Goal: Communication & Community: Answer question/provide support

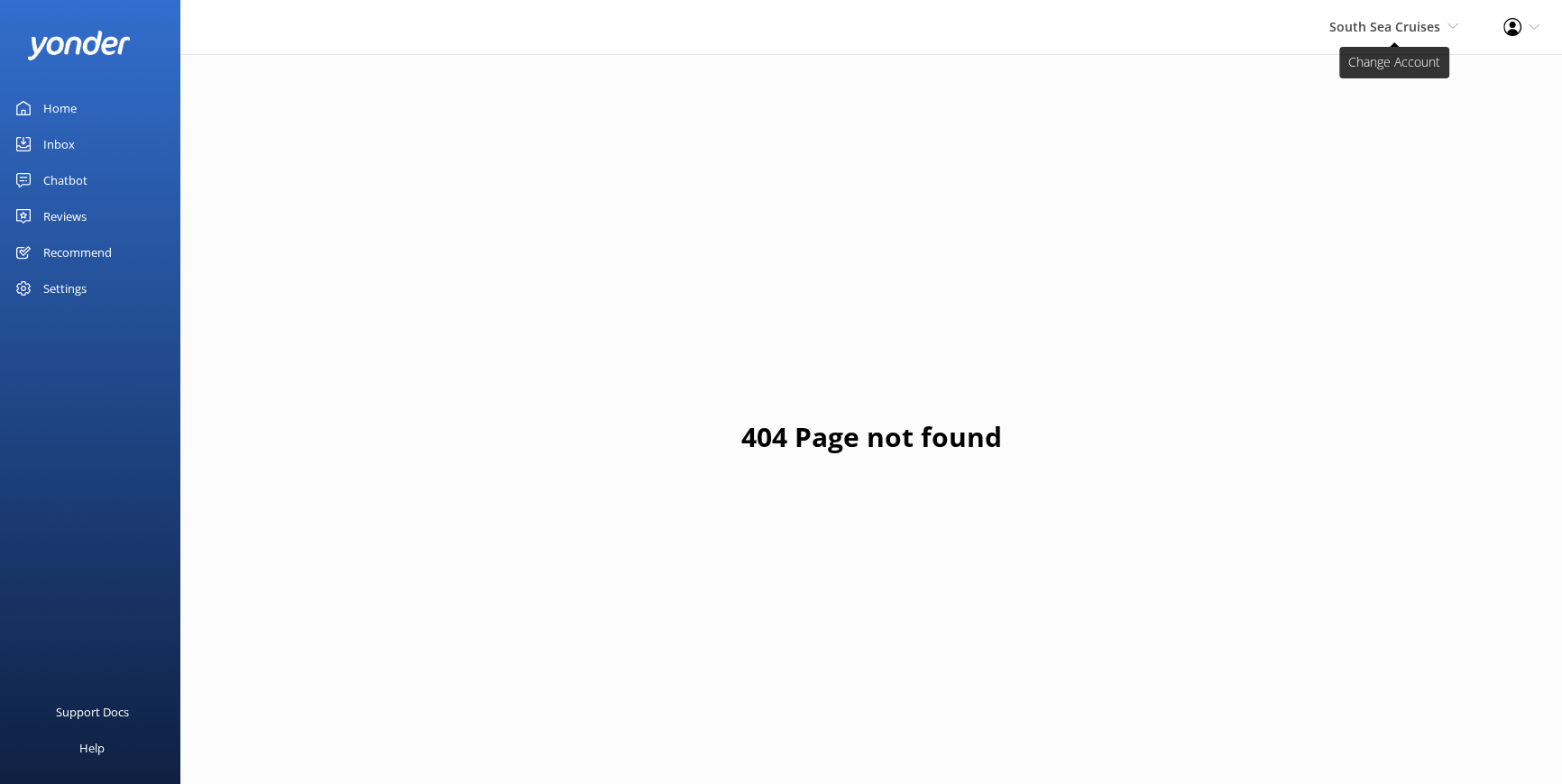
click at [1457, 23] on icon at bounding box center [1453, 26] width 11 height 11
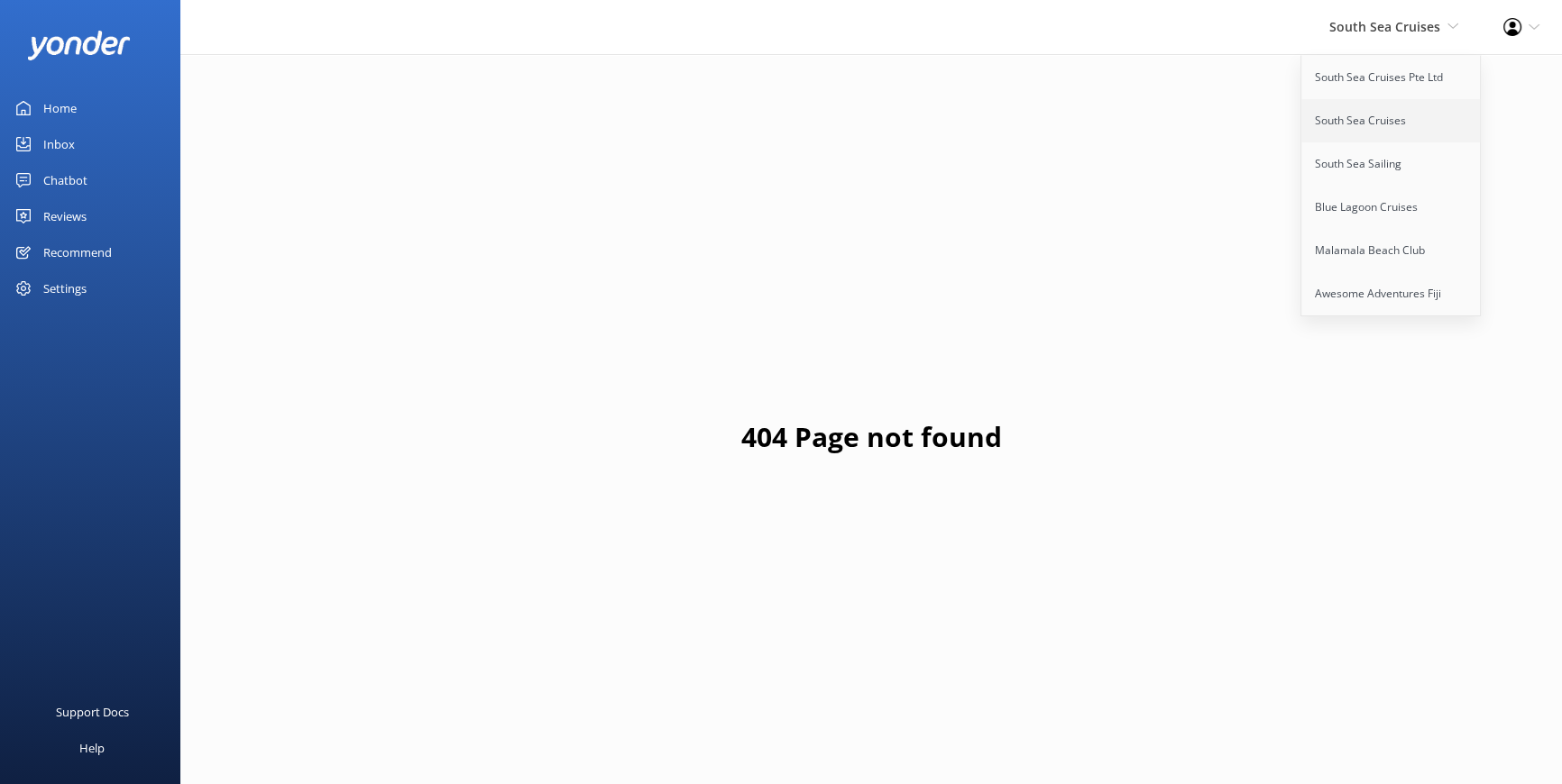
click at [1364, 119] on link "South Sea Cruises" at bounding box center [1392, 121] width 180 height 44
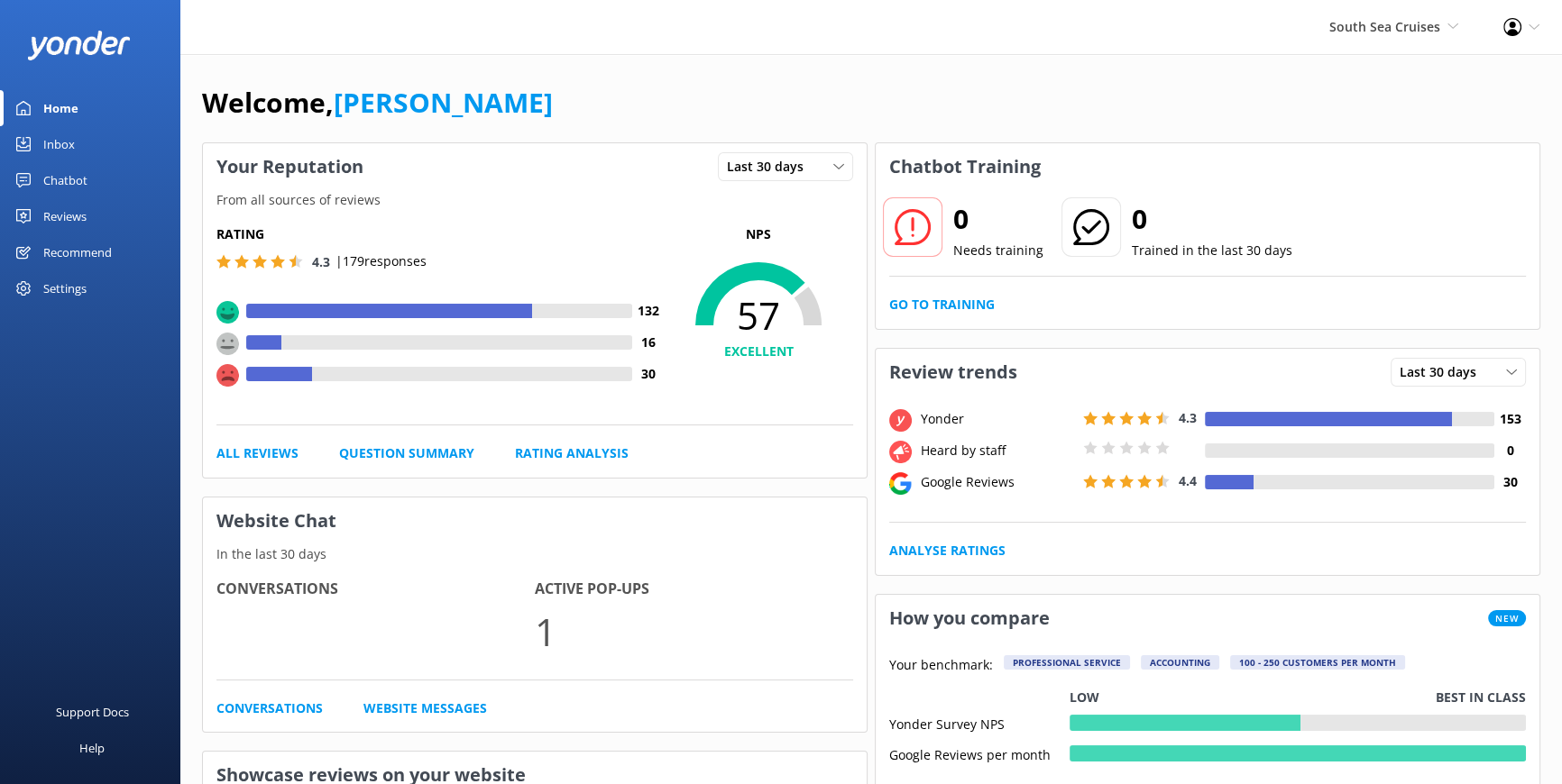
click at [56, 200] on div "Reviews" at bounding box center [65, 217] width 44 height 36
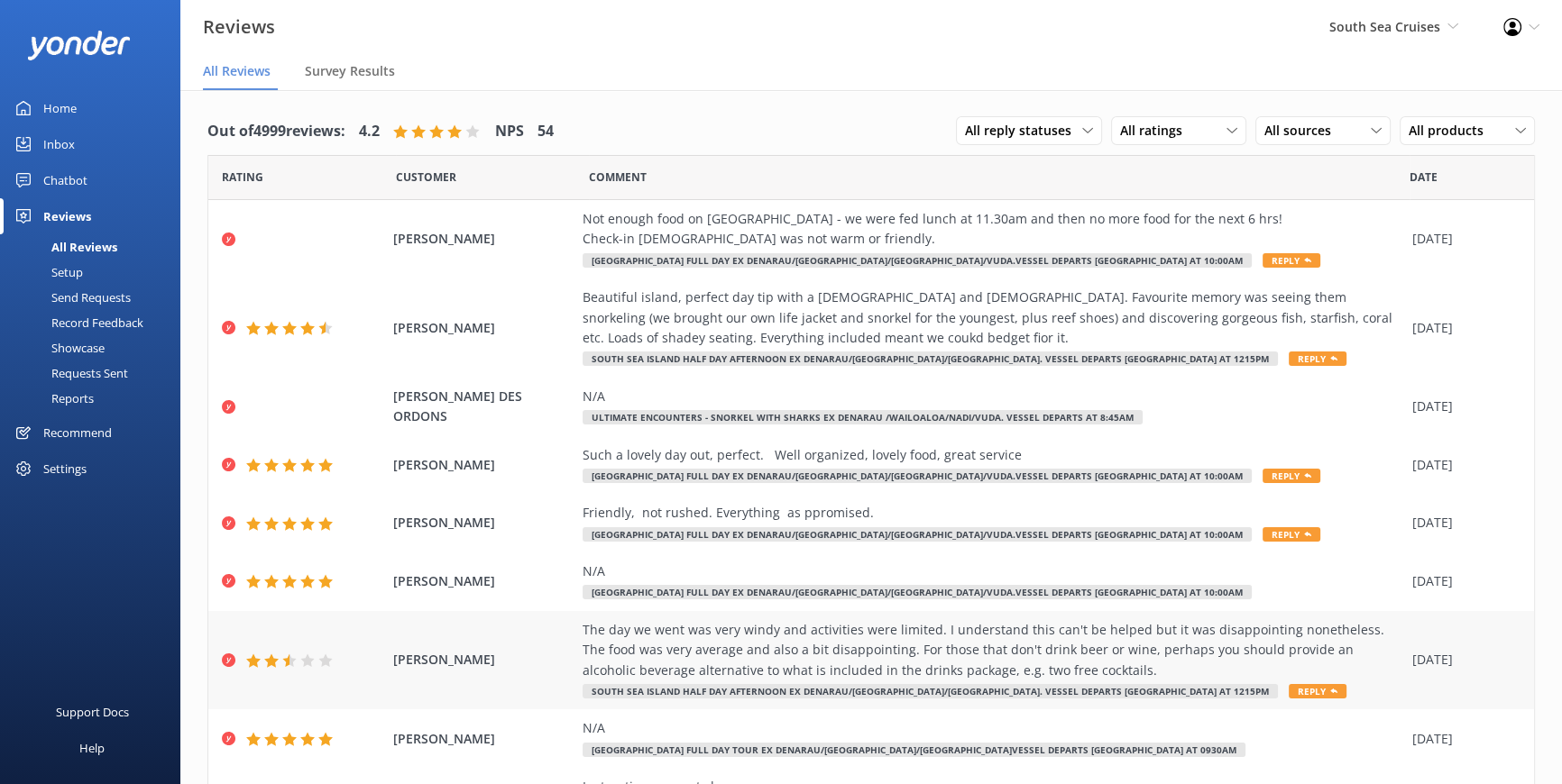
click at [1289, 691] on span "Reply" at bounding box center [1318, 691] width 57 height 15
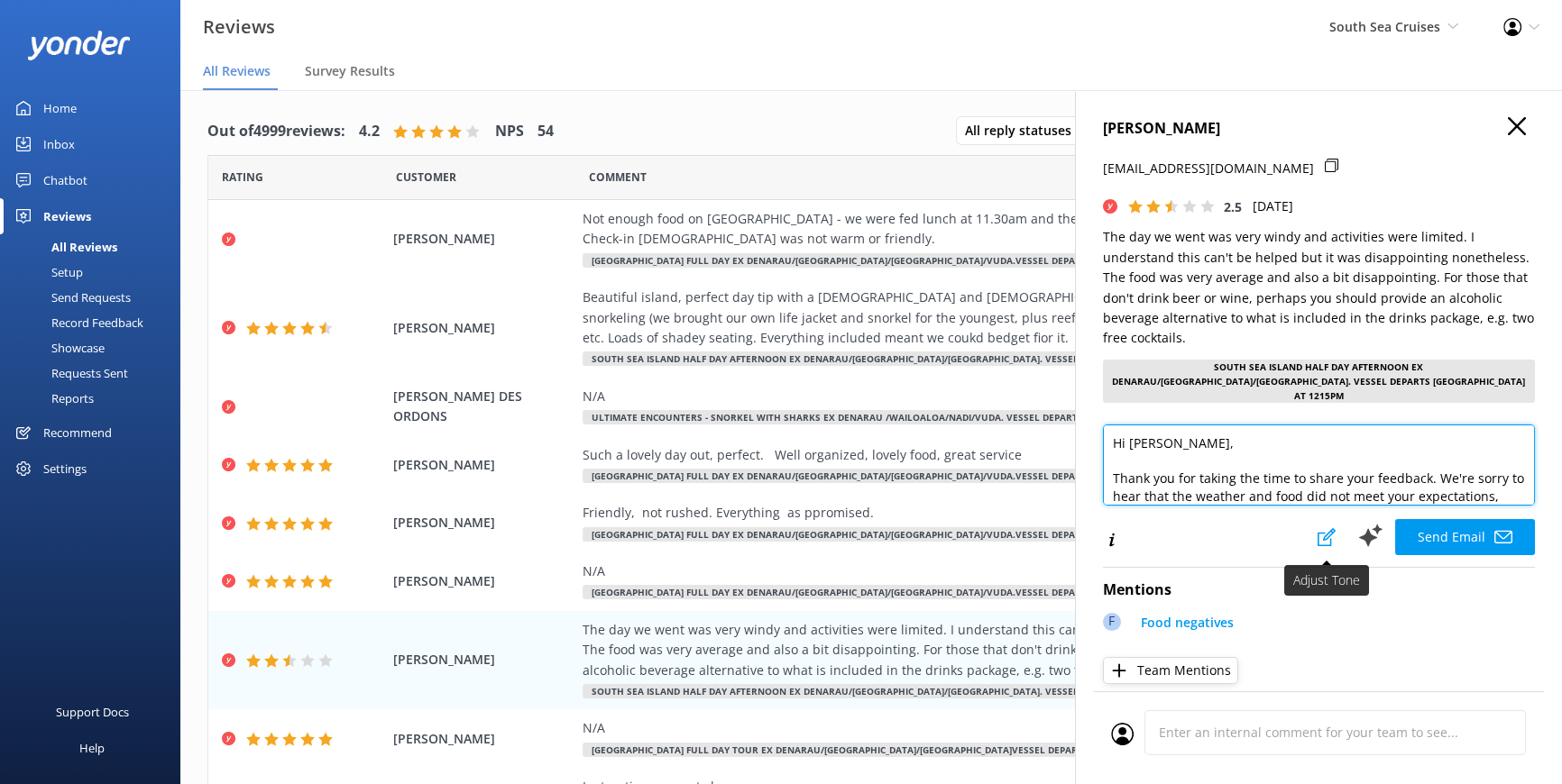
scroll to position [132, 0]
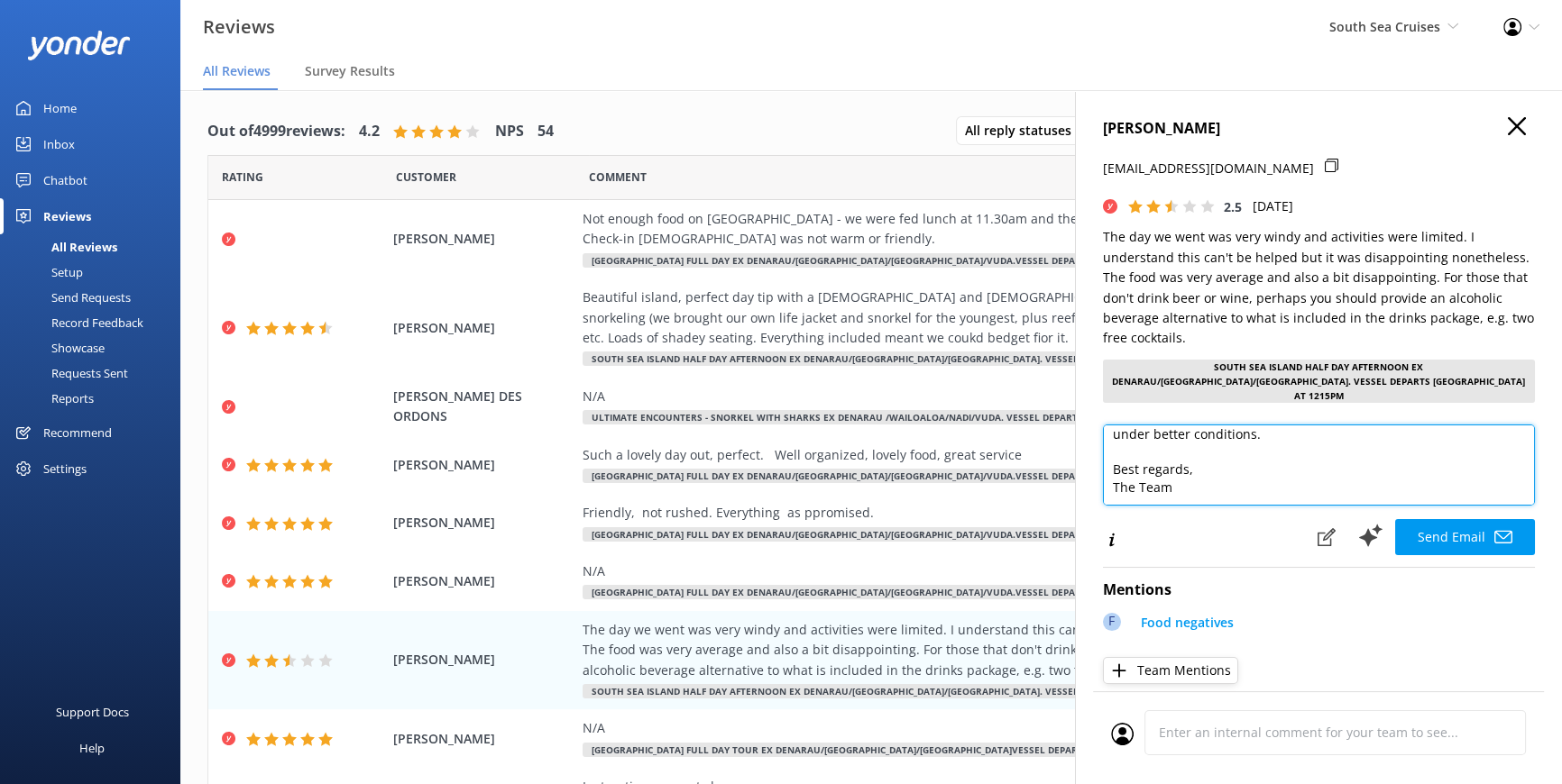
drag, startPoint x: 1115, startPoint y: 432, endPoint x: 1426, endPoint y: 552, distance: 333.3
click at [1426, 552] on div "[PERSON_NAME] [EMAIL_ADDRESS][DOMAIN_NAME] 2.5 [DATE] The day we went was very …" at bounding box center [1319, 481] width 487 height 784
paste textarea "Bula [PERSON_NAME], Thank you for taking the time to share your feedback. We co…"
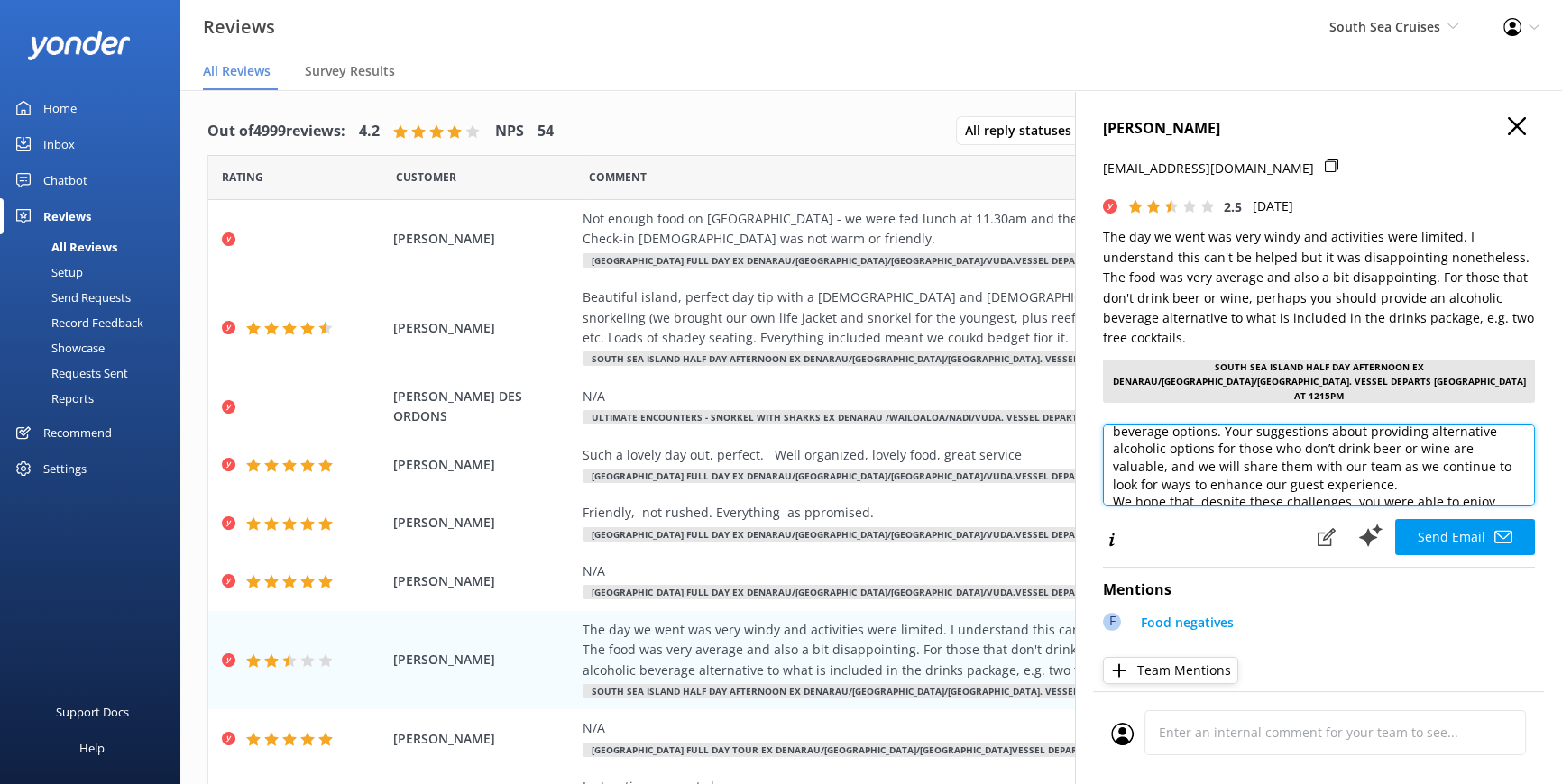
scroll to position [0, 0]
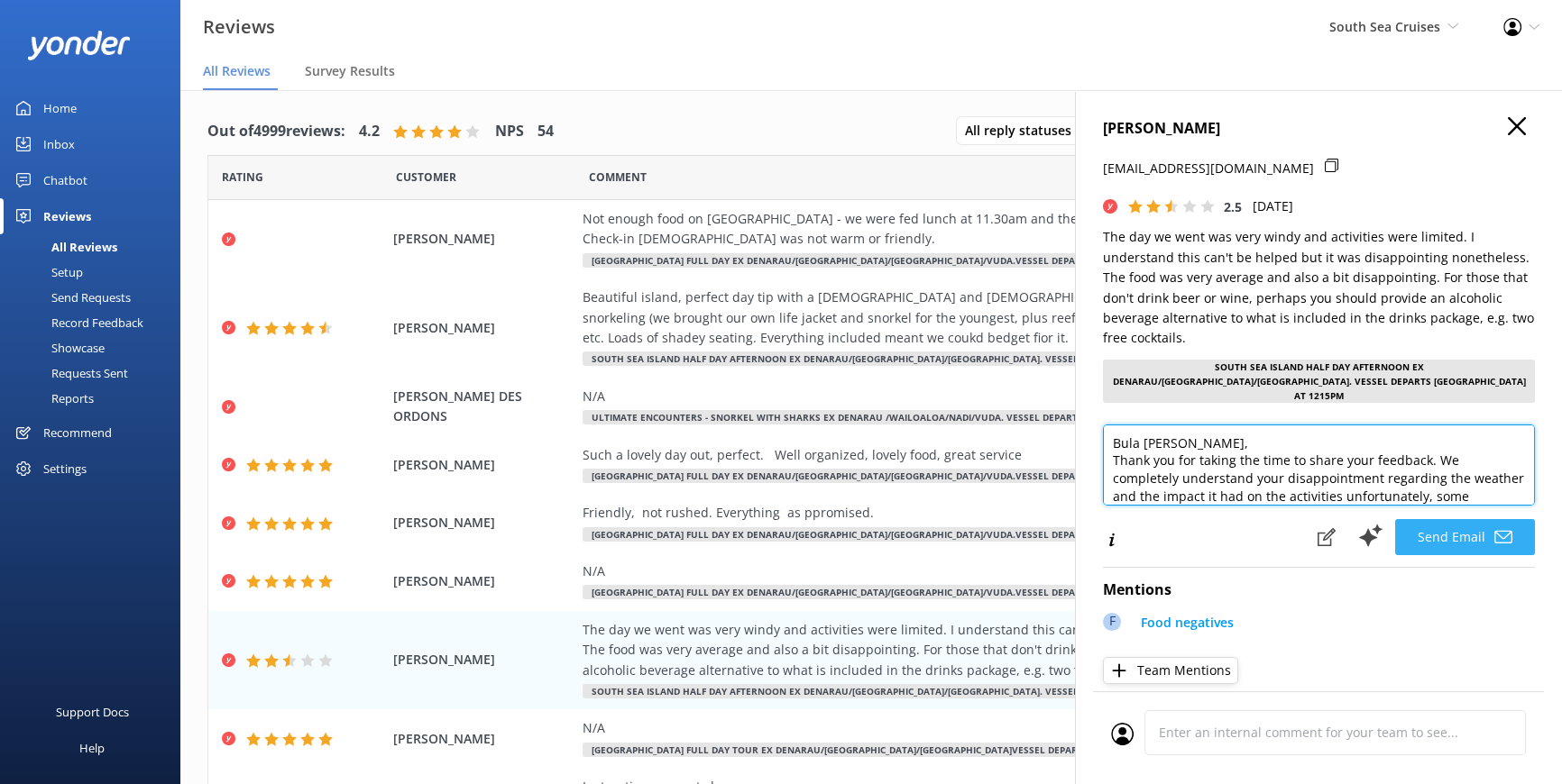
type textarea "Bula [PERSON_NAME], Thank you for taking the time to share your feedback. We co…"
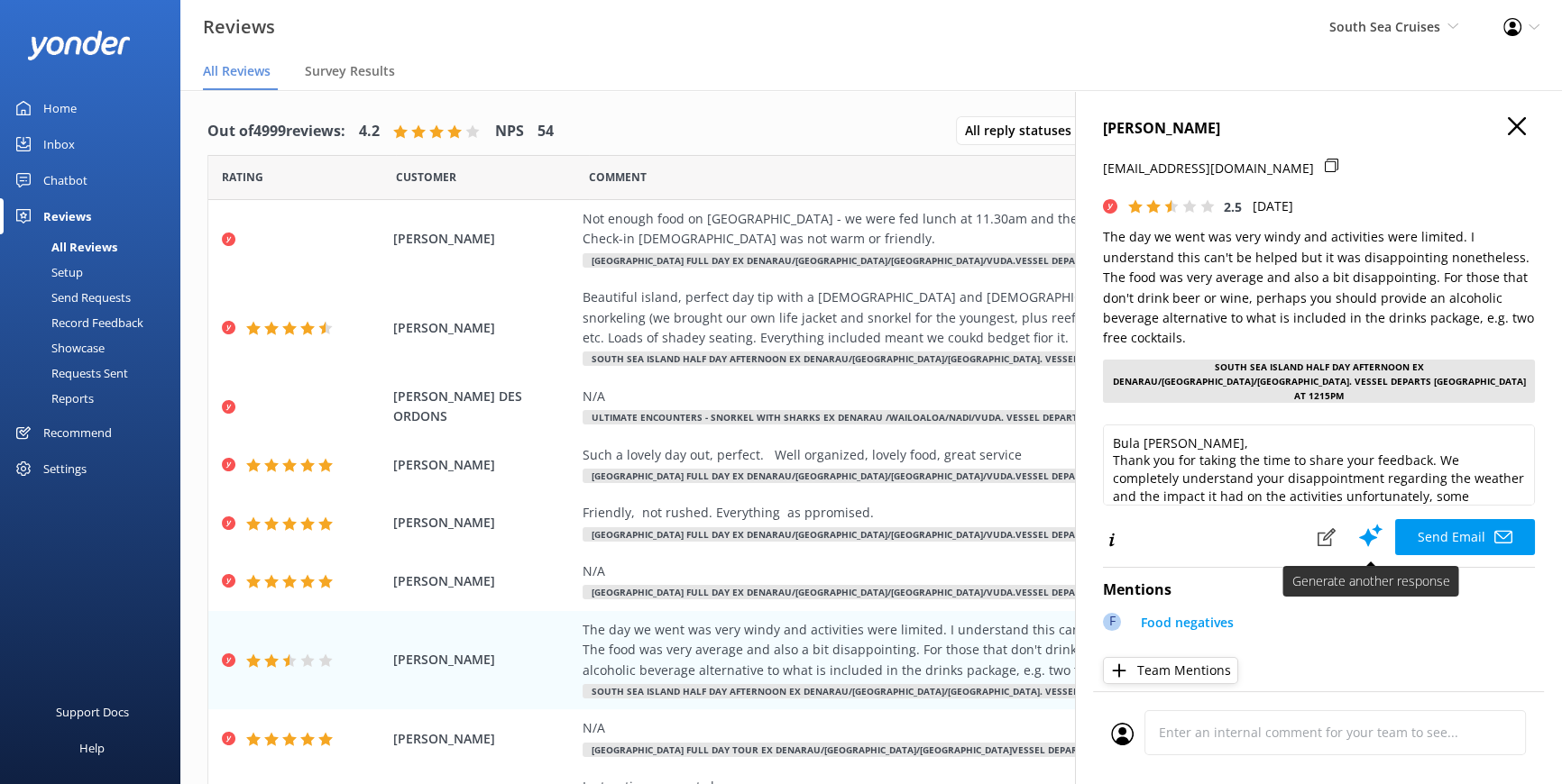
click at [1415, 519] on button "Send Email" at bounding box center [1465, 537] width 139 height 36
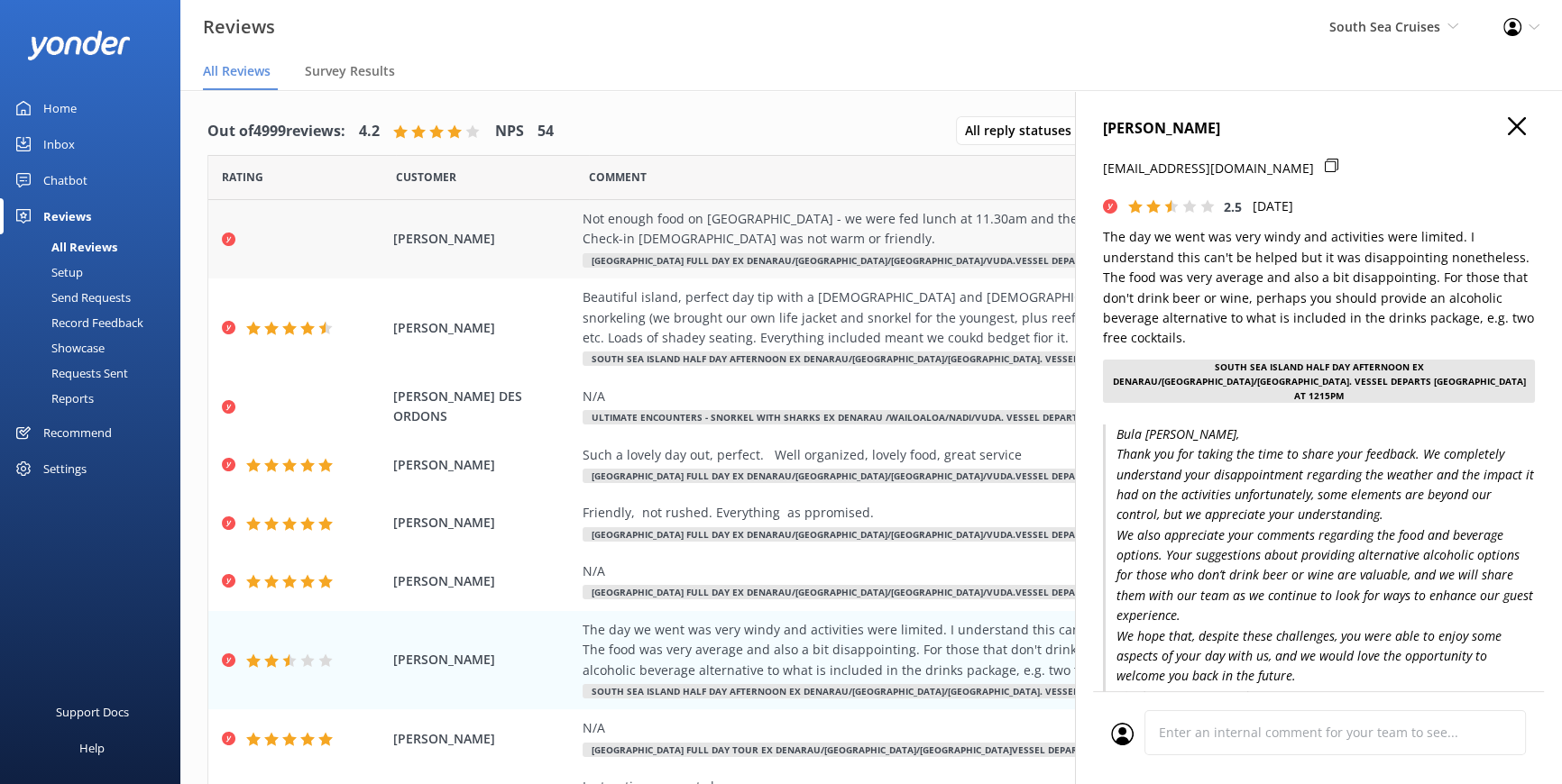
click at [687, 224] on div "Not enough food on [GEOGRAPHIC_DATA] - we were fed lunch at 11.30am and then no…" at bounding box center [993, 229] width 821 height 41
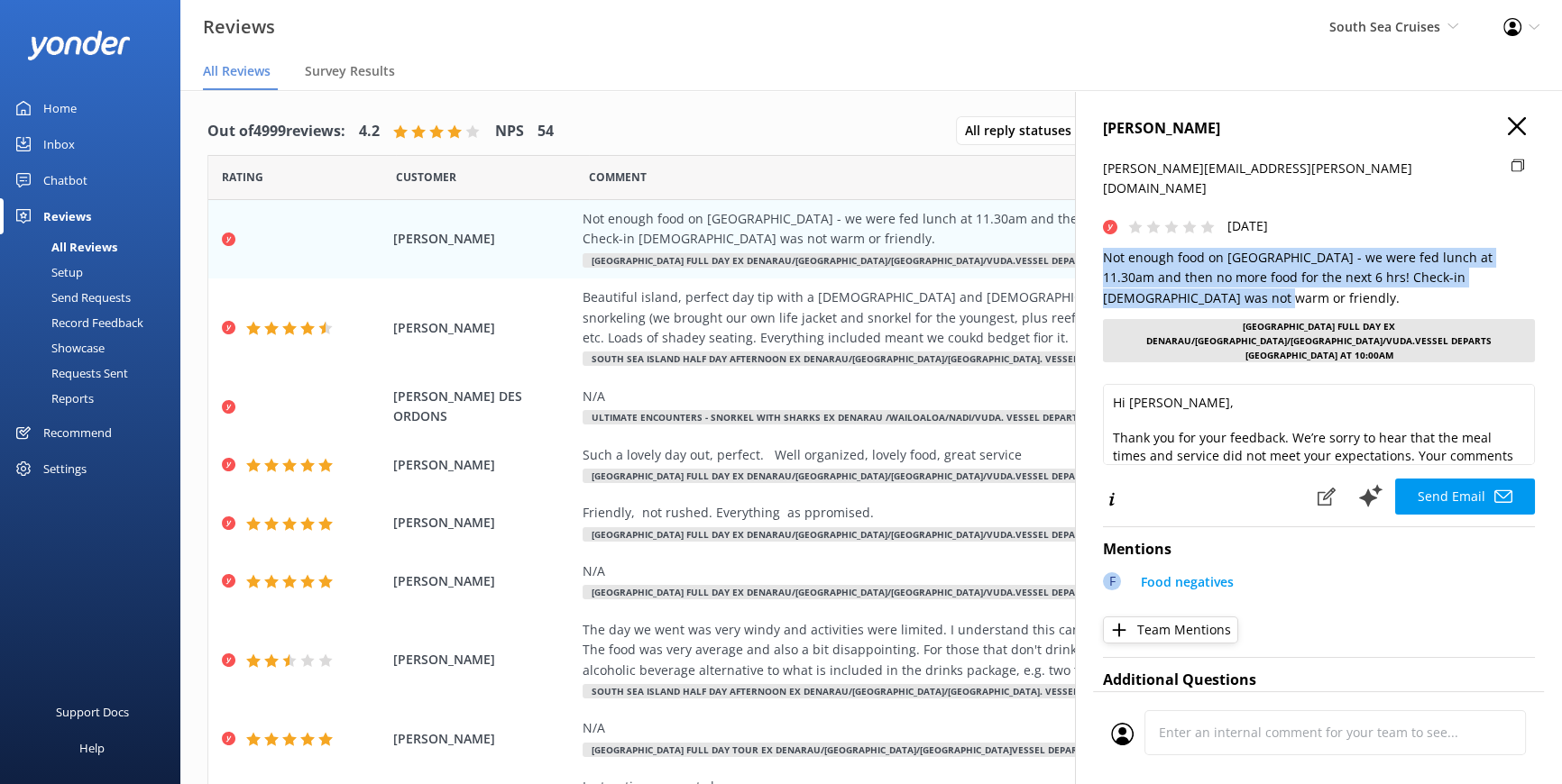
drag, startPoint x: 1171, startPoint y: 278, endPoint x: 1091, endPoint y: 240, distance: 88.6
click at [1091, 240] on div "[PERSON_NAME] [PERSON_NAME][EMAIL_ADDRESS][PERSON_NAME][DOMAIN_NAME] [DATE] Not…" at bounding box center [1319, 481] width 487 height 784
copy p "Not enough food on [GEOGRAPHIC_DATA] - we were fed lunch at 11.30am and then no…"
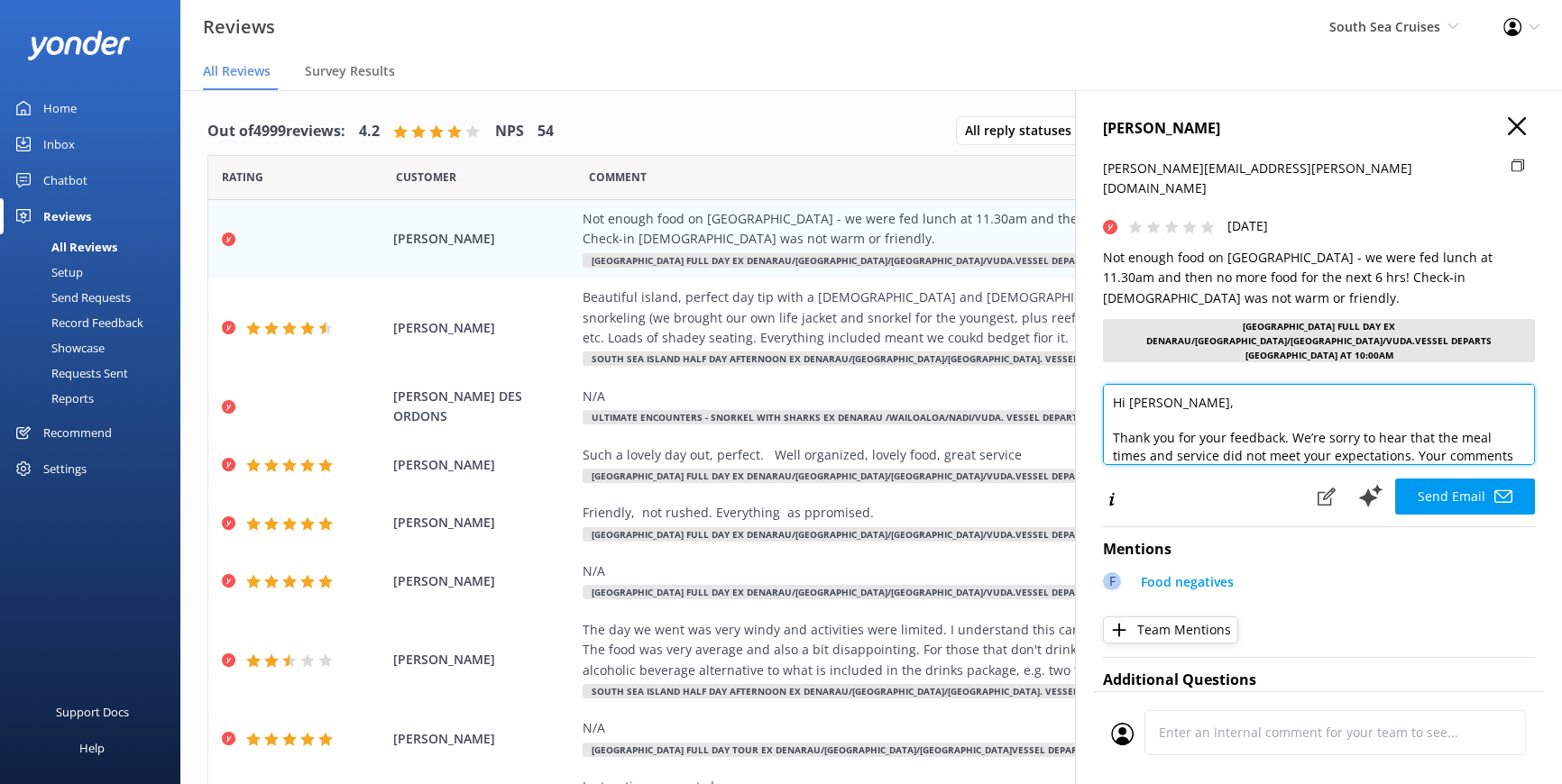
scroll to position [116, 0]
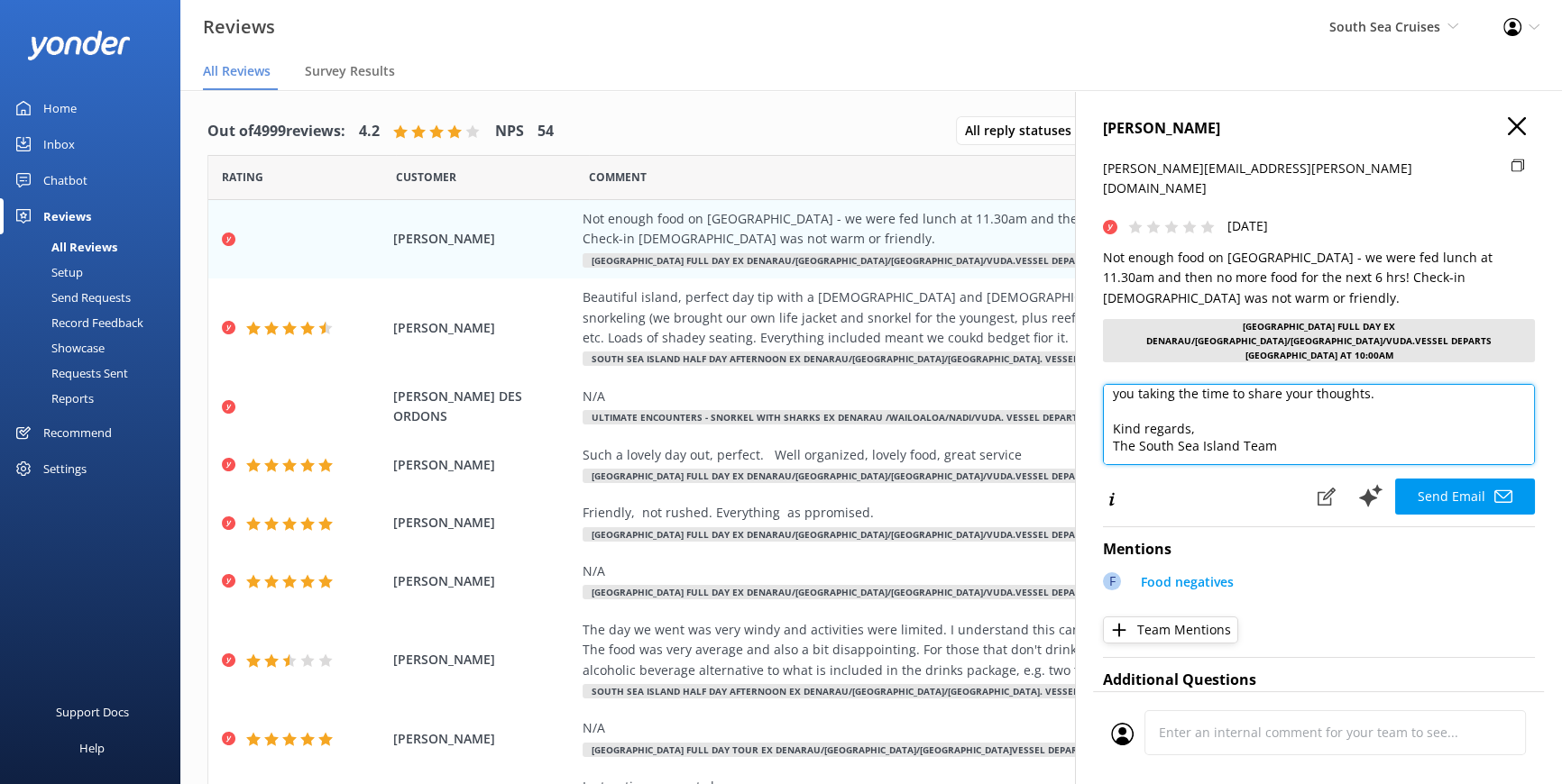
drag, startPoint x: 1111, startPoint y: 364, endPoint x: 1384, endPoint y: 514, distance: 311.5
click at [1384, 514] on div "[PERSON_NAME] [PERSON_NAME][EMAIL_ADDRESS][PERSON_NAME][DOMAIN_NAME] [DATE] Not…" at bounding box center [1319, 481] width 487 height 784
paste textarea "Bula Vinaka [Guest Name], Thank you for sharing your feedback with us. We’re so…"
drag, startPoint x: 1241, startPoint y: 404, endPoint x: 1151, endPoint y: 402, distance: 90.0
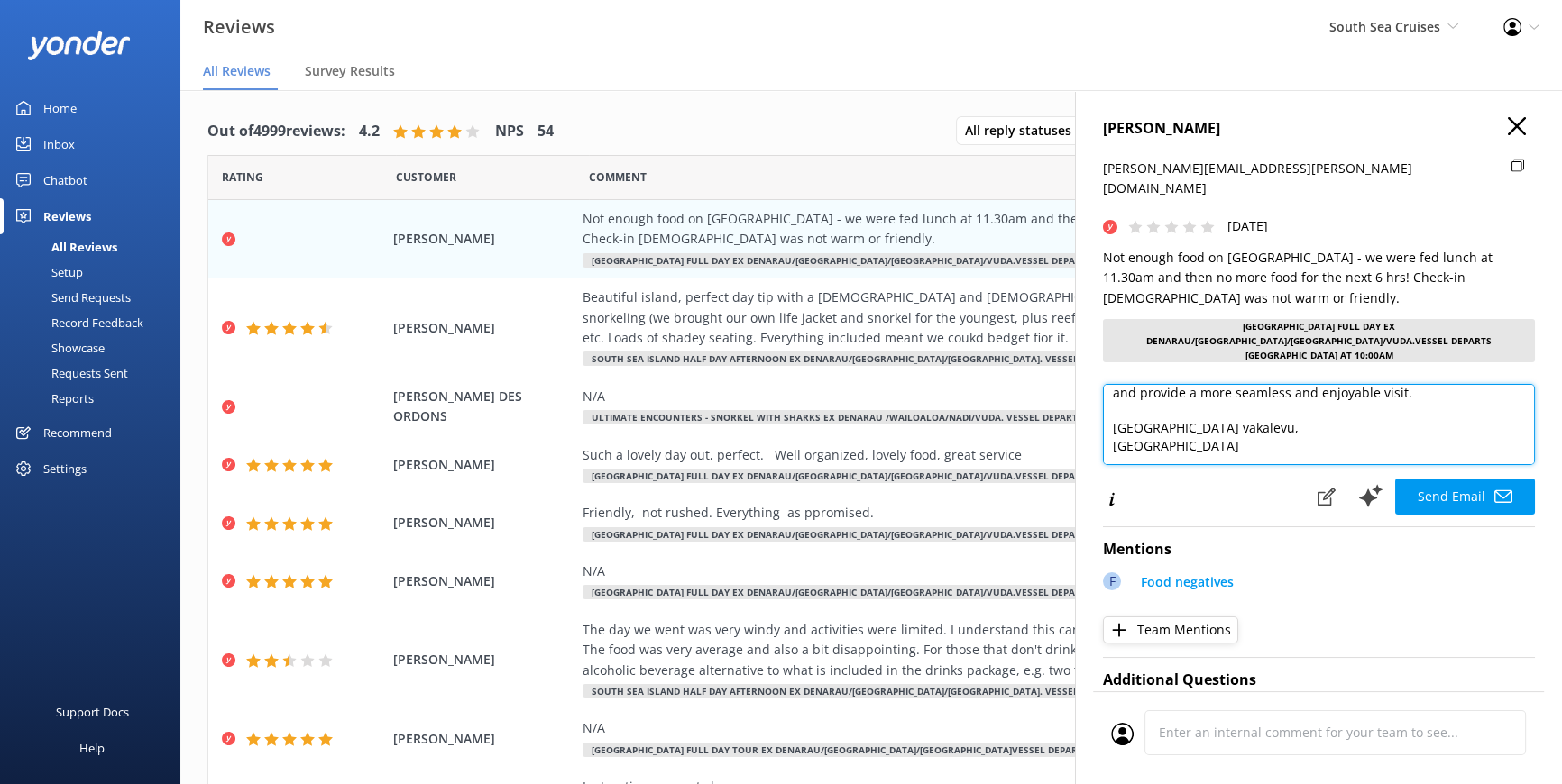
click at [1151, 402] on textarea "Bula Vinaka [Guest Name], Thank you for sharing your feedback with us. We’re so…" at bounding box center [1319, 424] width 432 height 81
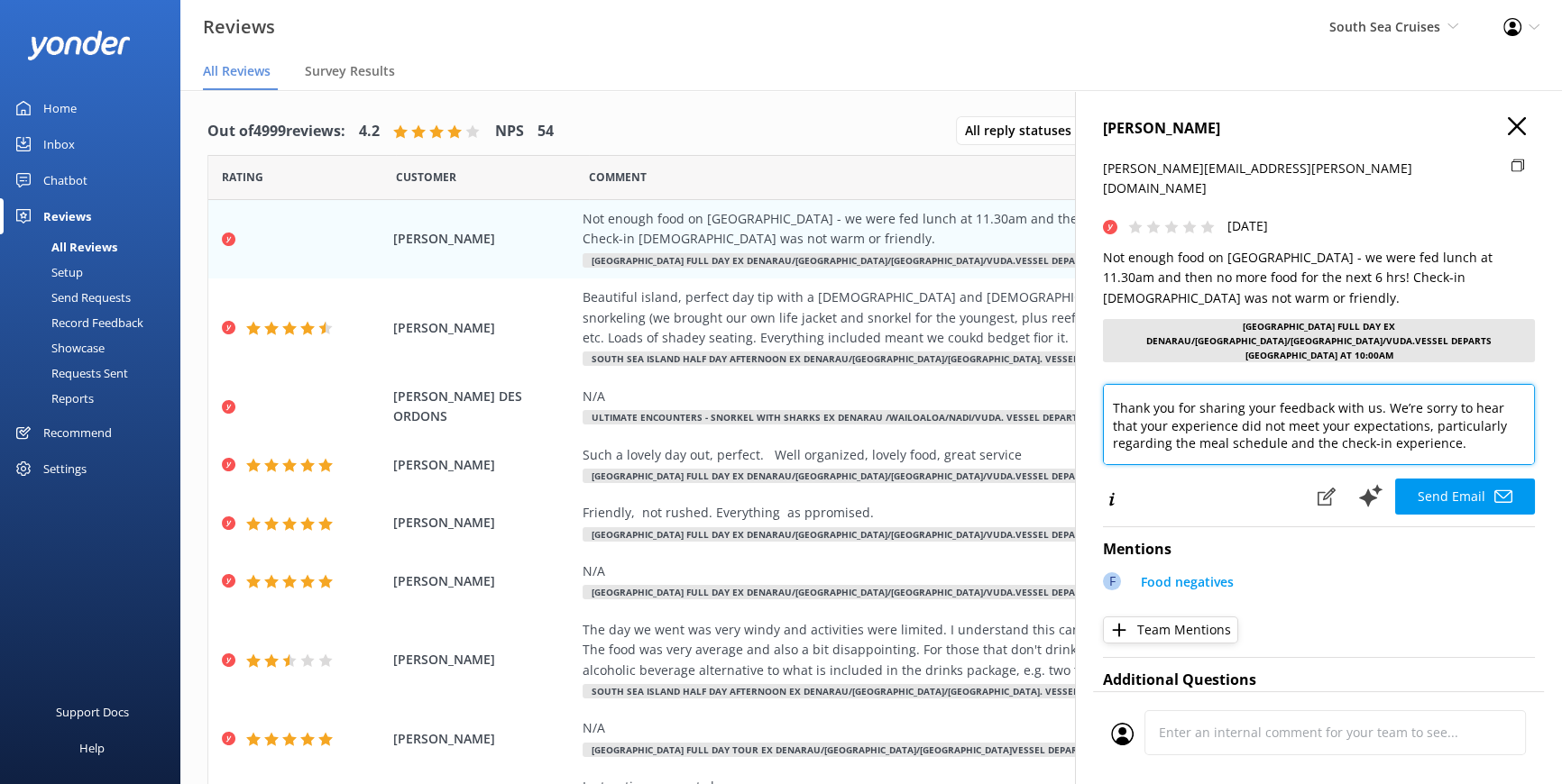
scroll to position [0, 0]
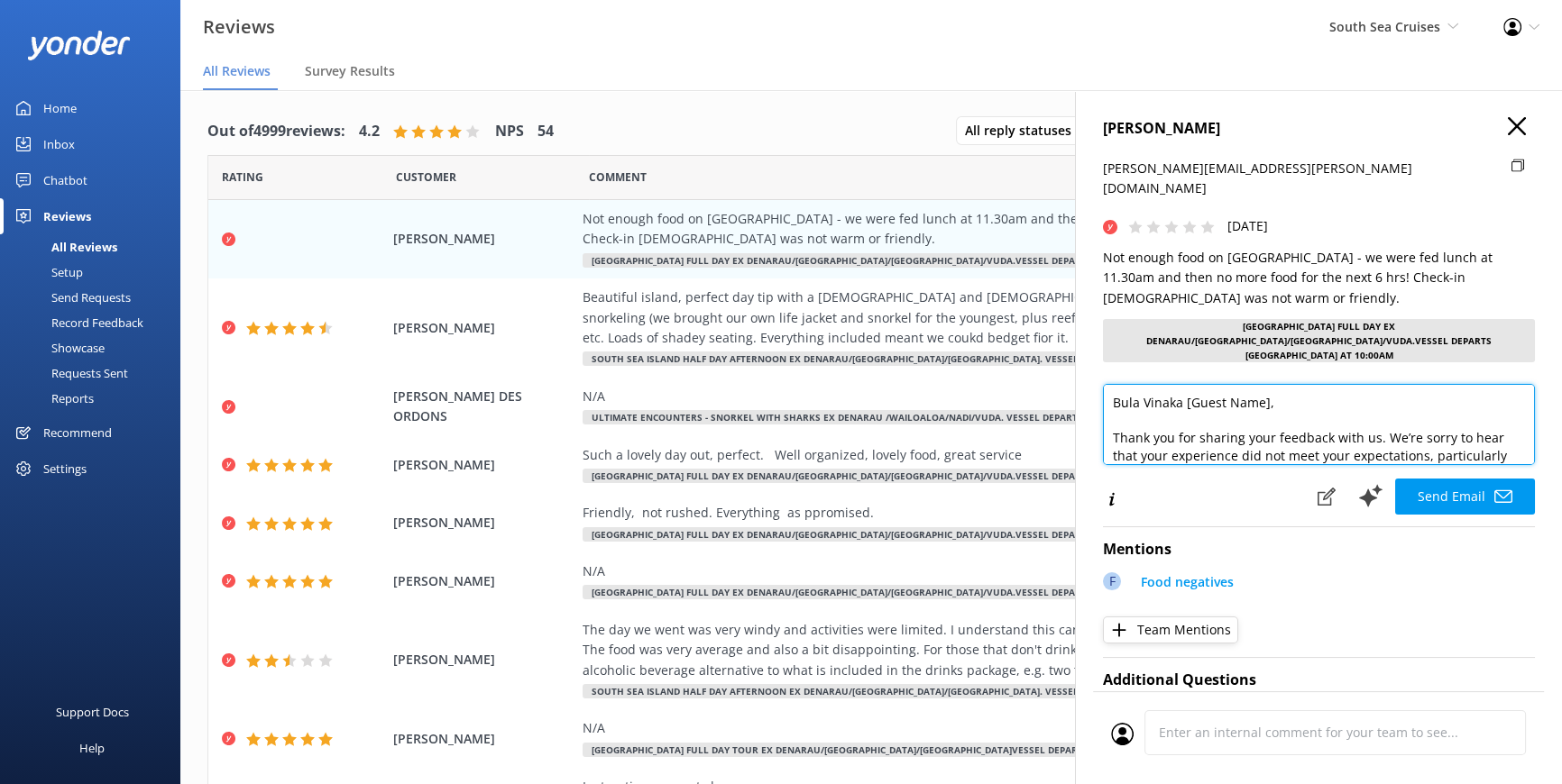
drag, startPoint x: 1274, startPoint y: 370, endPoint x: 1182, endPoint y: 368, distance: 92.0
click at [1182, 384] on textarea "Bula Vinaka [Guest Name], Thank you for sharing your feedback with us. We’re so…" at bounding box center [1319, 424] width 432 height 81
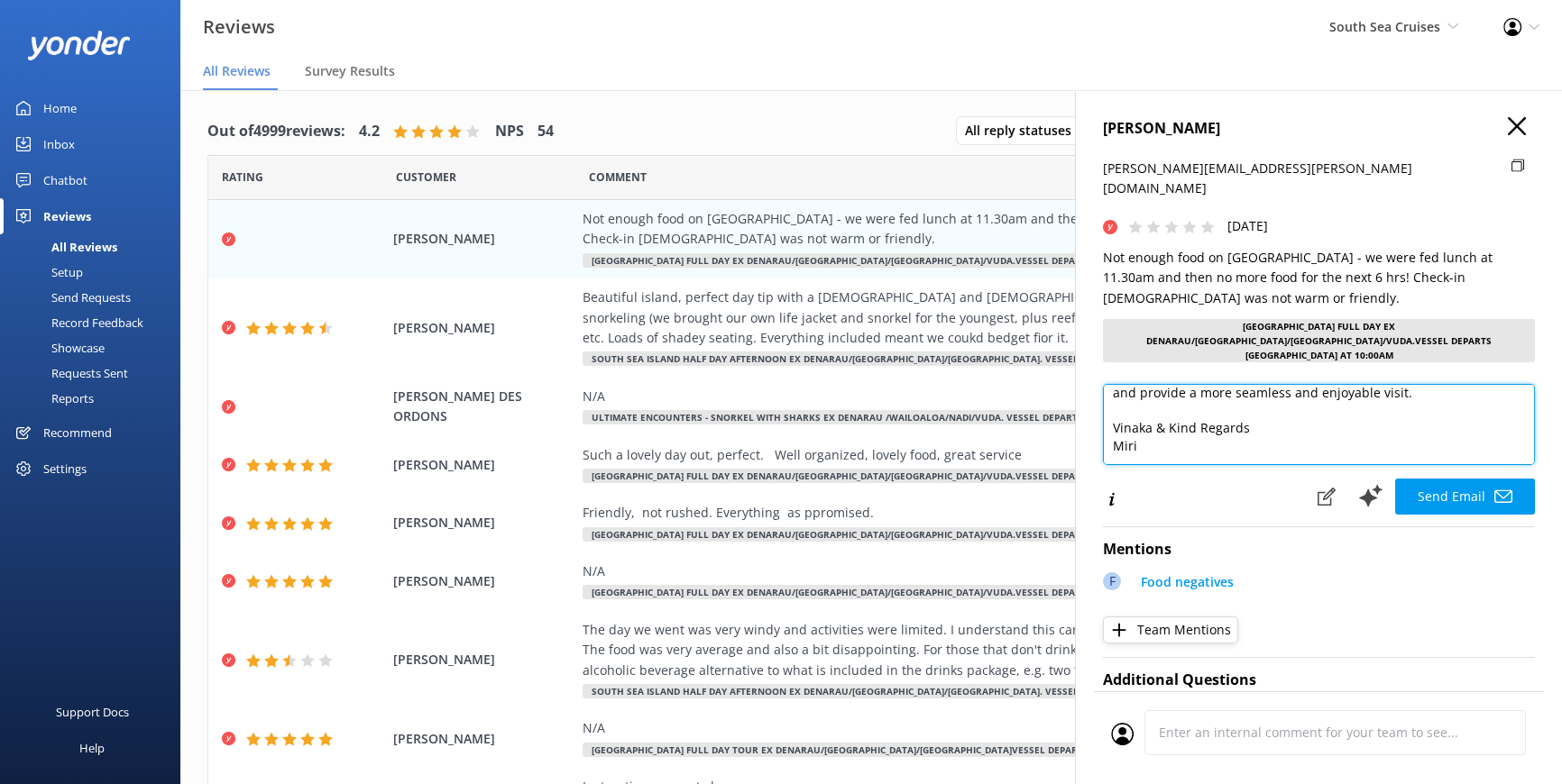
scroll to position [239, 0]
type textarea "[PERSON_NAME] [PERSON_NAME], Thank you for sharing your feedback with us. We’re…"
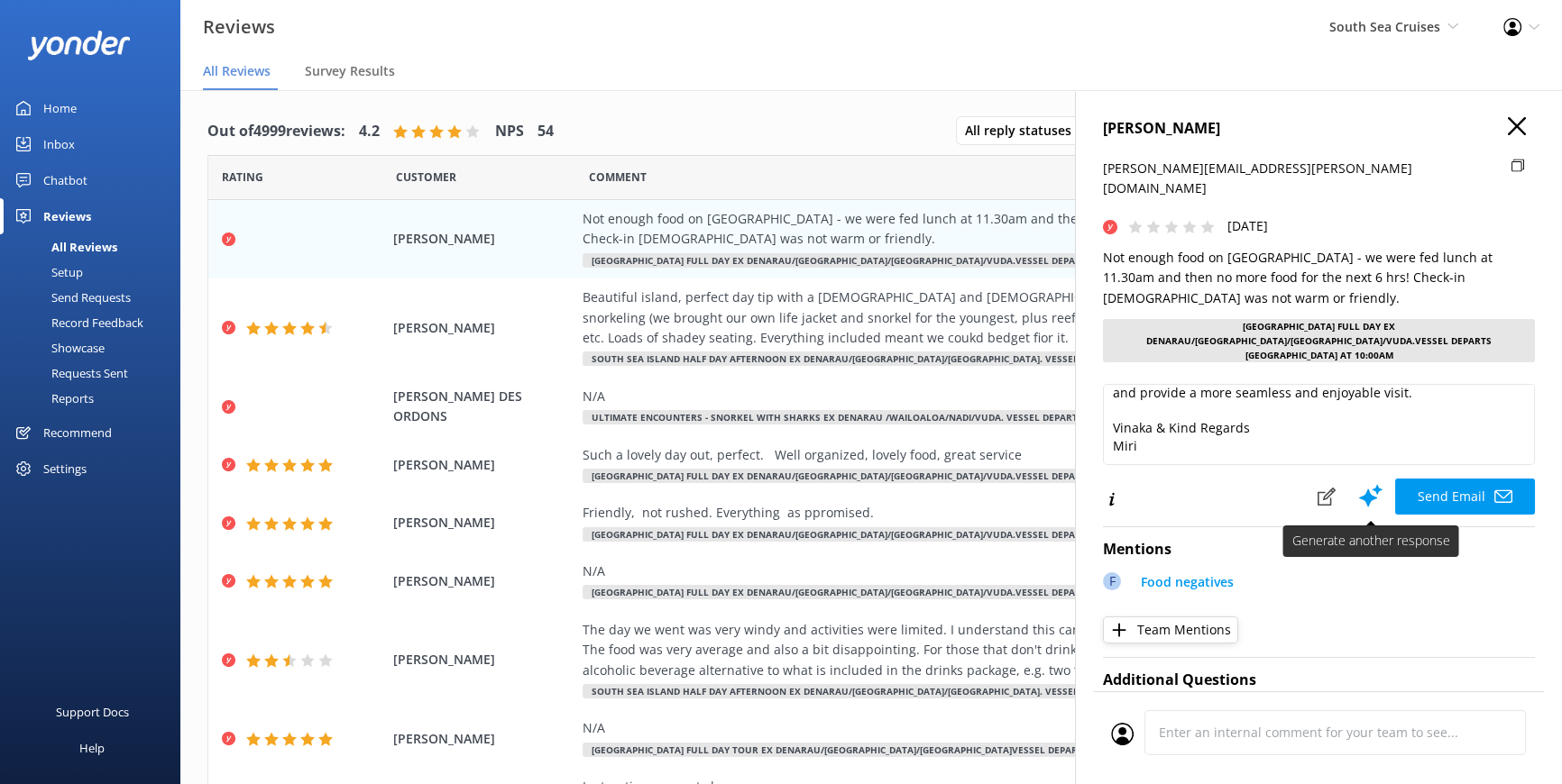
click at [1434, 479] on button "Send Email" at bounding box center [1465, 496] width 139 height 36
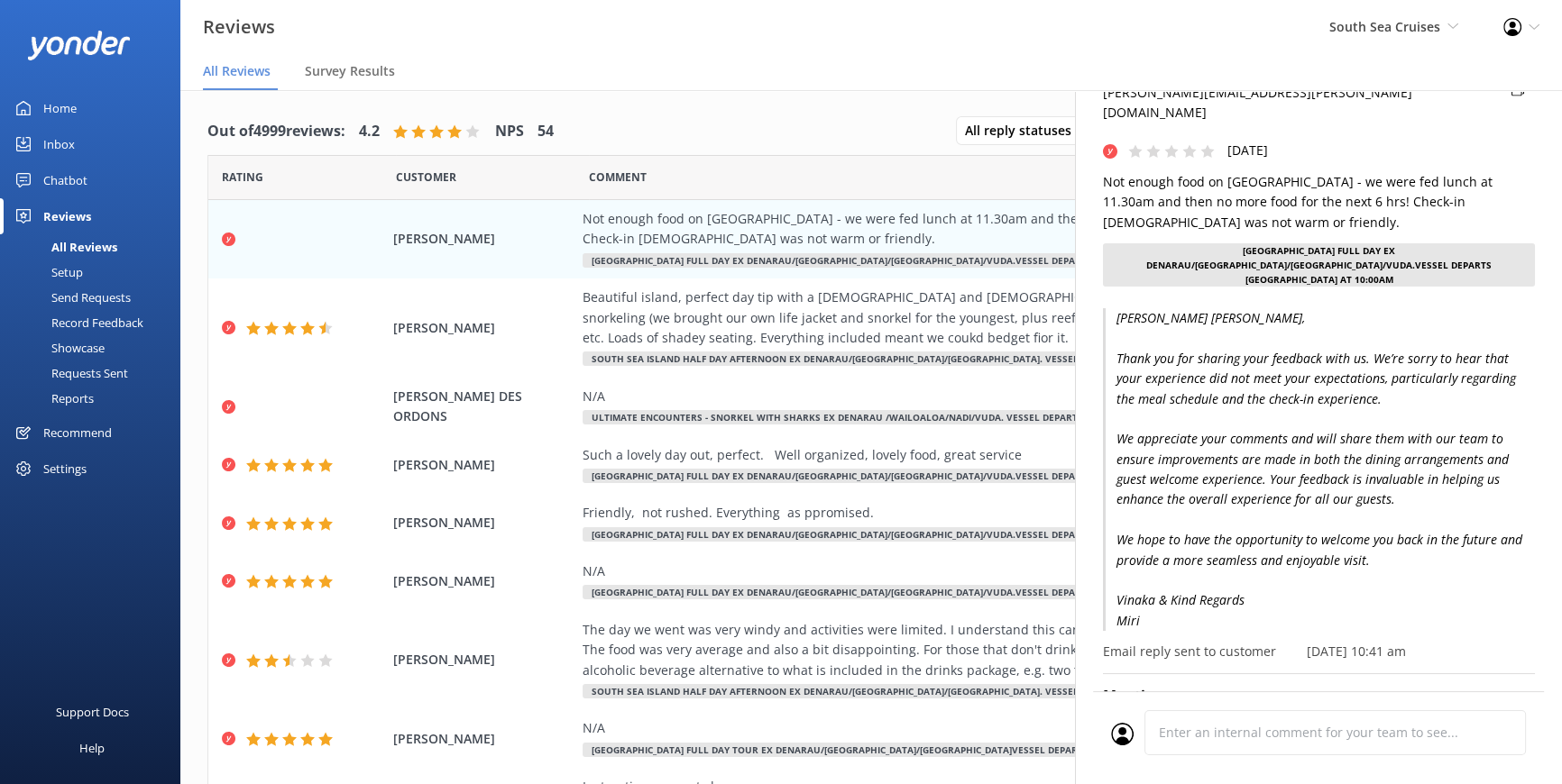
scroll to position [0, 0]
